Goal: Obtain resource: Download file/media

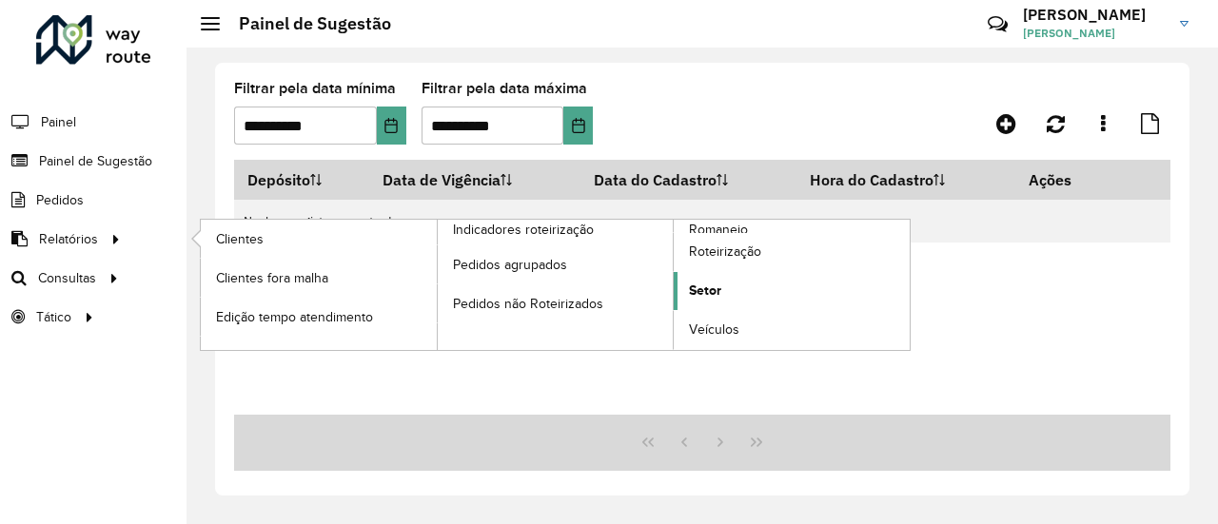
click at [730, 279] on link "Setor" at bounding box center [792, 291] width 236 height 38
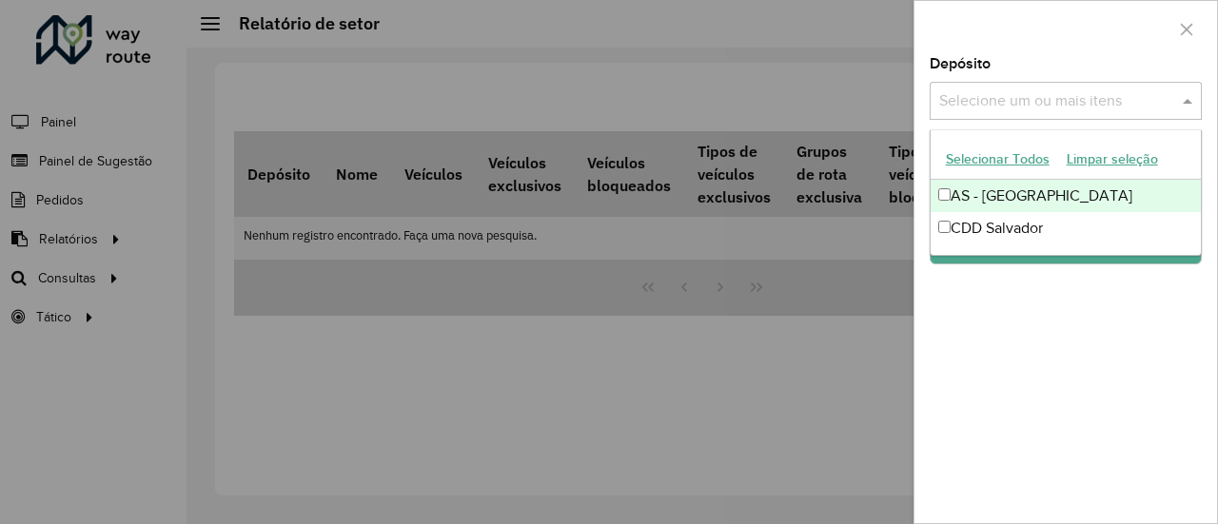
click at [1108, 93] on input "text" at bounding box center [1057, 101] width 244 height 23
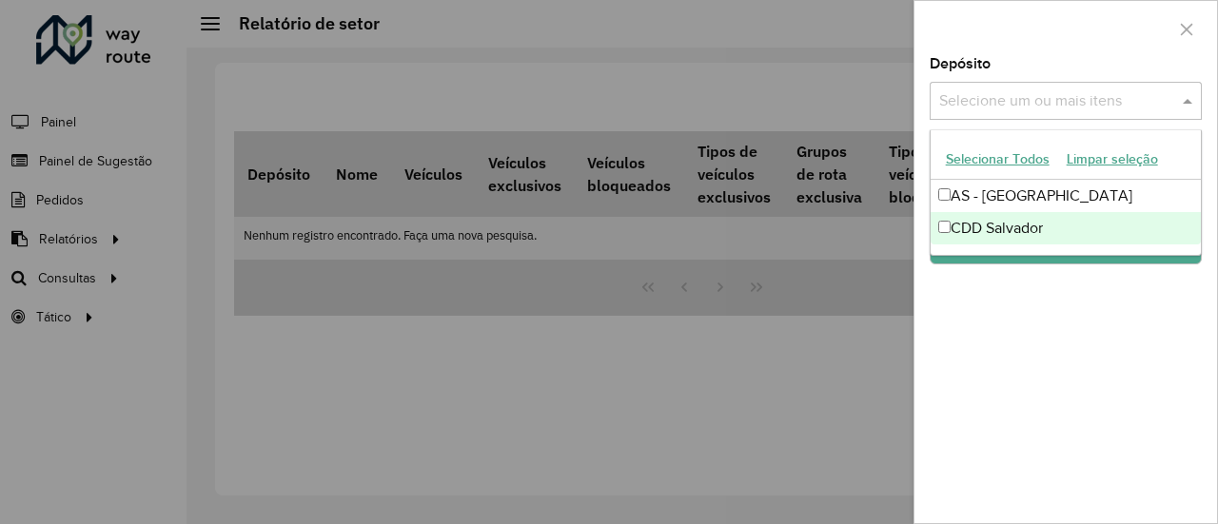
click at [1014, 216] on div "CDD Salvador" at bounding box center [1066, 228] width 271 height 32
click at [1020, 336] on div "Depósito Selecione um ou mais itens CDD Salvador × × Grupo de Depósito Selecion…" at bounding box center [1066, 290] width 303 height 466
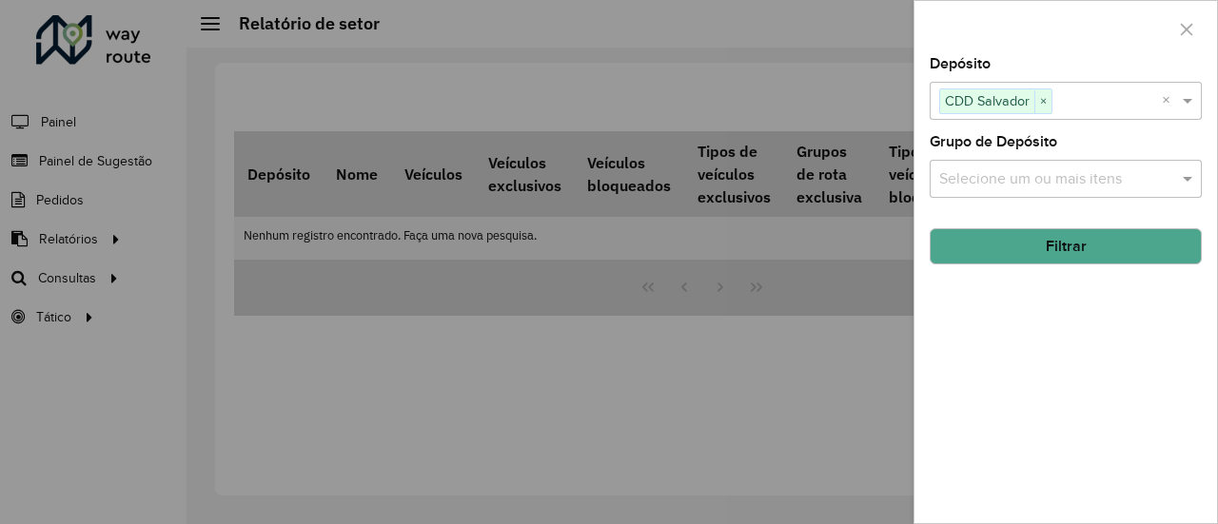
click at [1054, 260] on button "Filtrar" at bounding box center [1066, 246] width 272 height 36
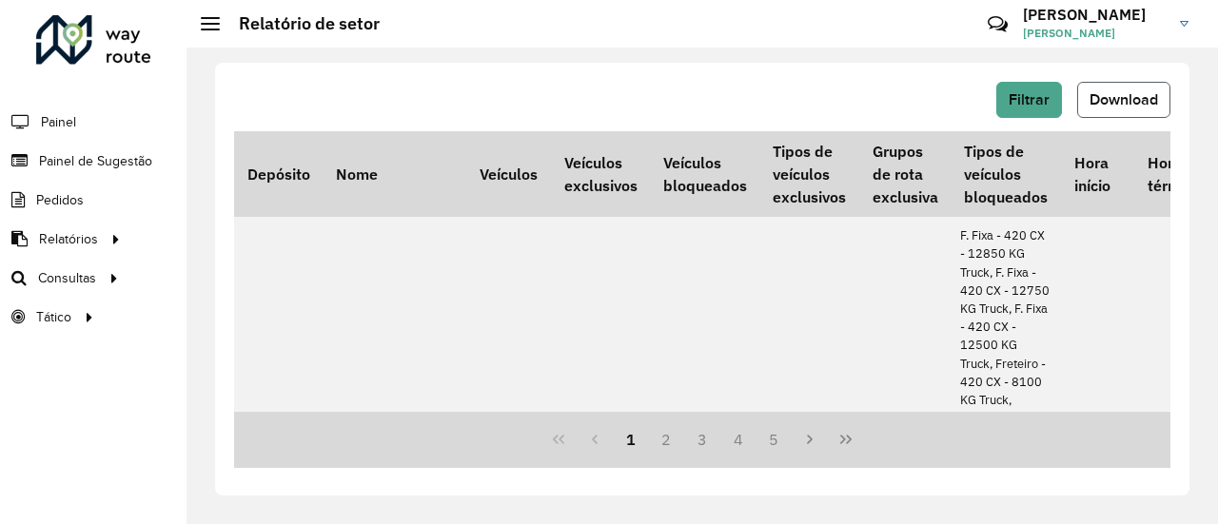
click at [1104, 102] on span "Download" at bounding box center [1124, 99] width 69 height 16
click at [1031, 98] on span "Filtrar" at bounding box center [1029, 99] width 41 height 16
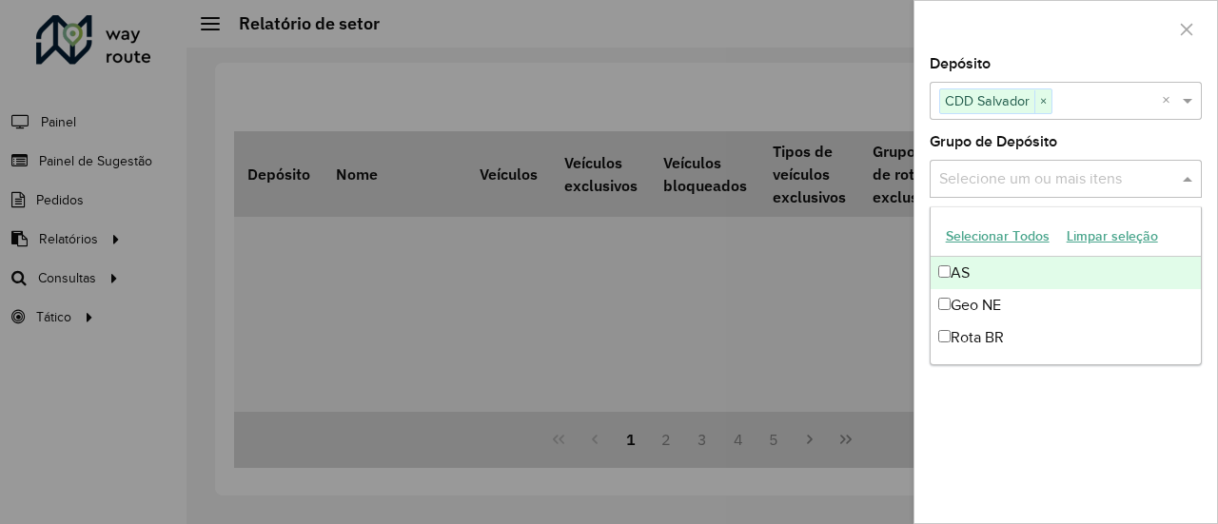
click at [1019, 189] on input "text" at bounding box center [1057, 179] width 244 height 23
click at [741, 77] on div at bounding box center [609, 262] width 1218 height 524
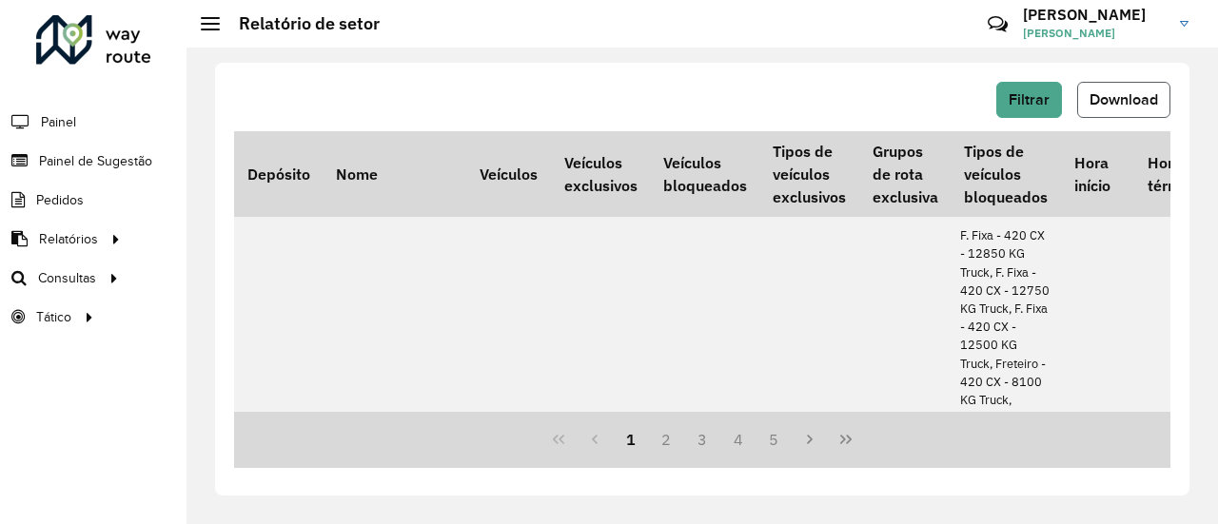
click at [1113, 101] on span "Download" at bounding box center [1124, 99] width 69 height 16
